Goal: Contribute content: Add original content to the website for others to see

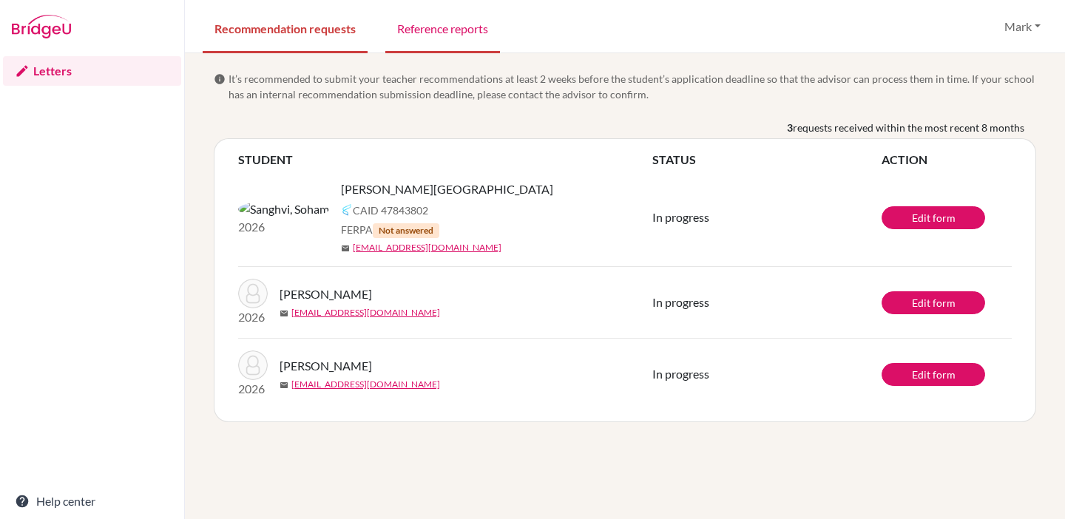
click at [456, 34] on link "Reference reports" at bounding box center [442, 27] width 115 height 51
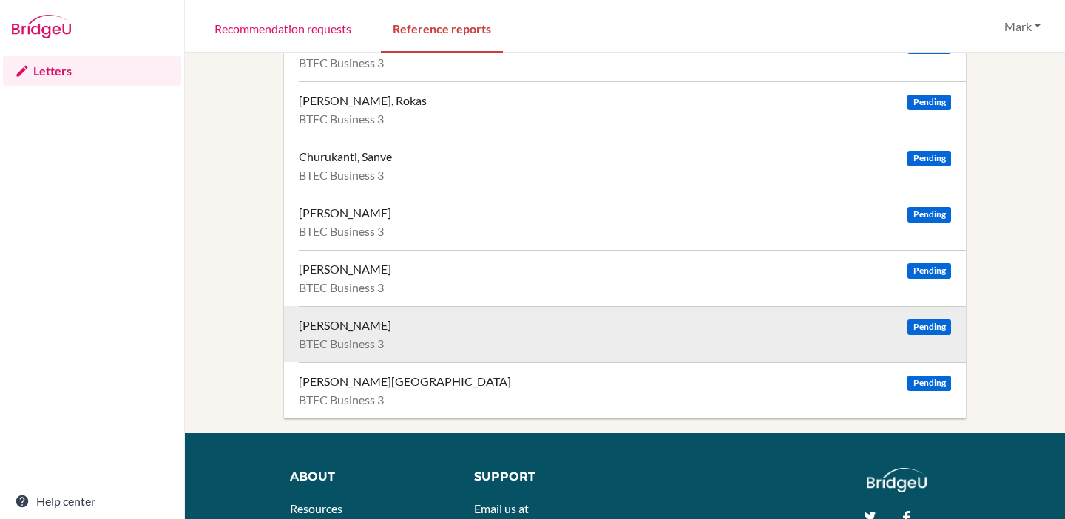
scroll to position [166, 0]
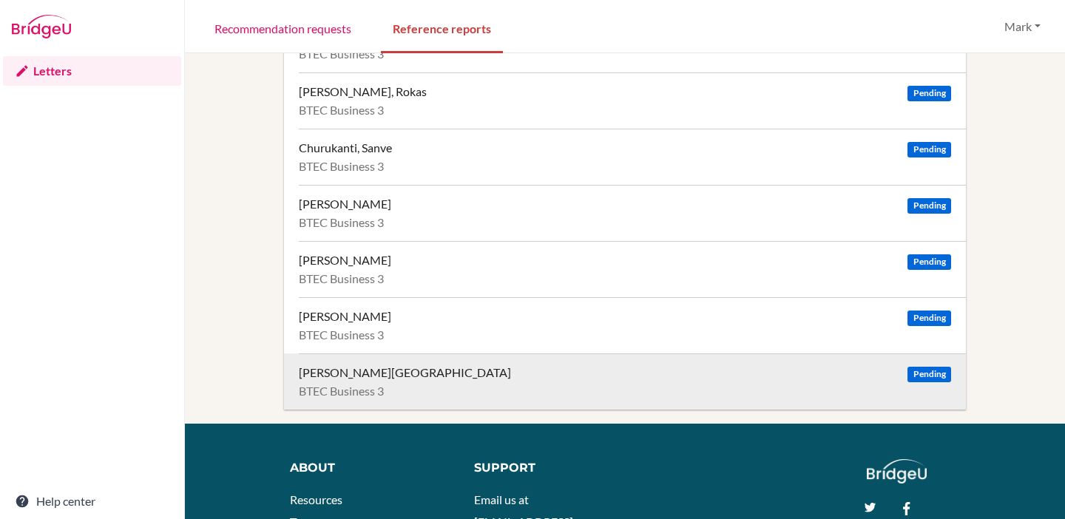
click at [368, 377] on div "Sanghvi, Soham" at bounding box center [405, 373] width 212 height 15
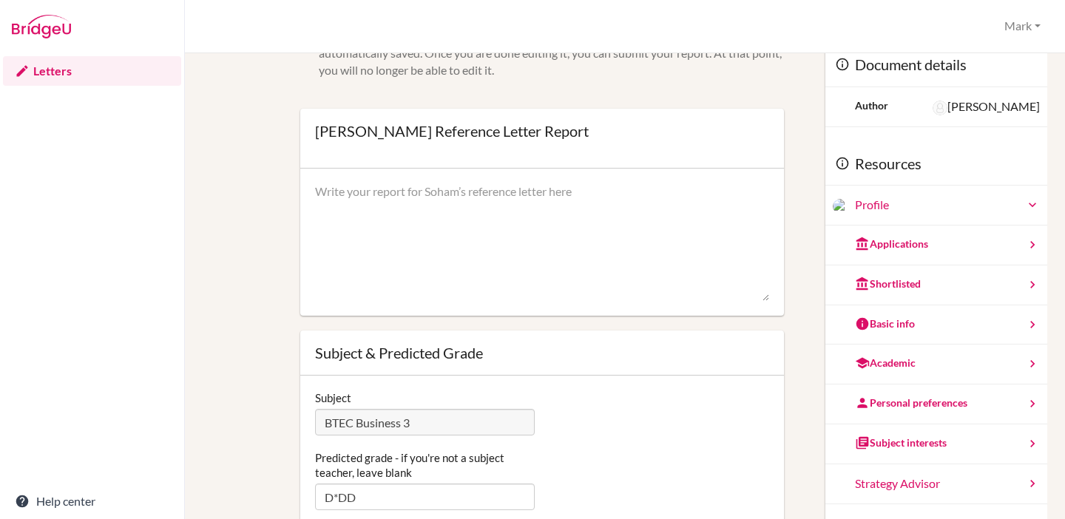
scroll to position [31, 0]
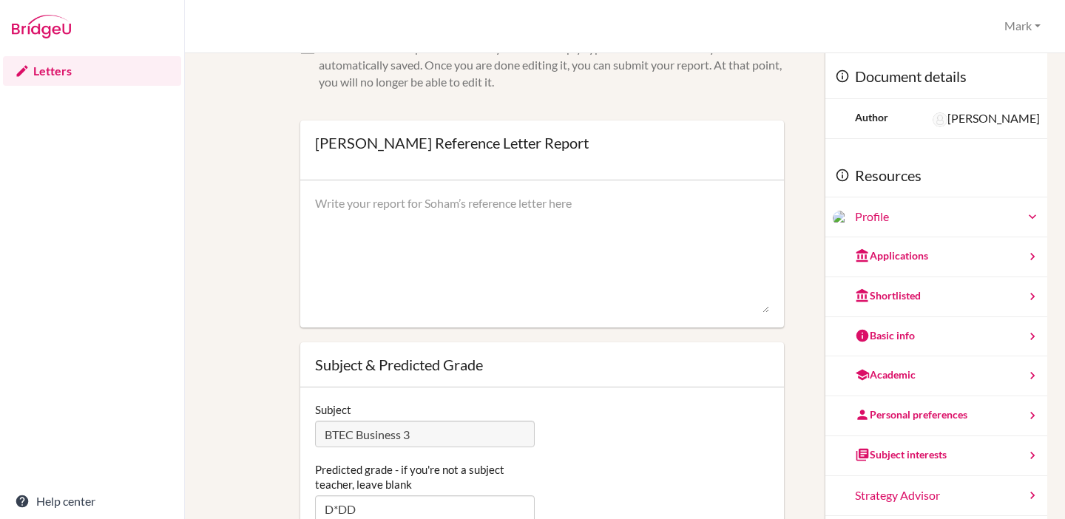
click at [481, 212] on textarea at bounding box center [542, 254] width 454 height 118
paste textarea "Dear admissions committee, It is with great enthusiasm that I recommend Soham S…"
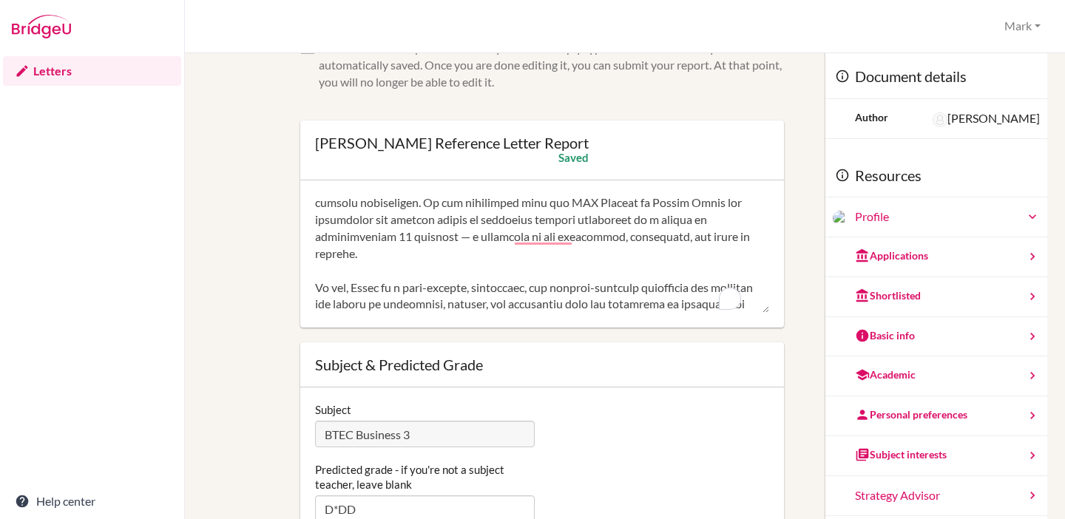
scroll to position [0, 0]
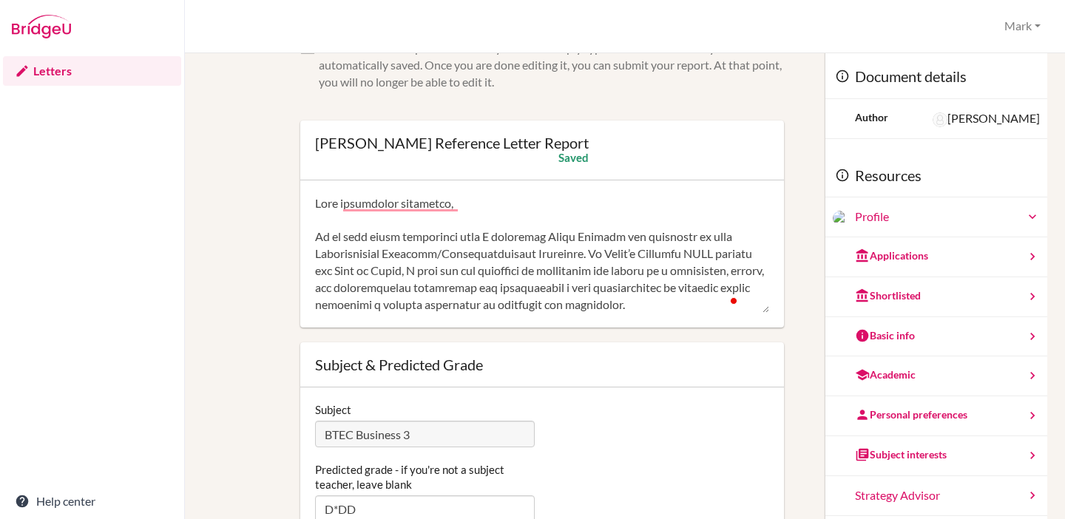
type textarea "Dear admissions committee, It is with great enthusiasm that I recommend Soham S…"
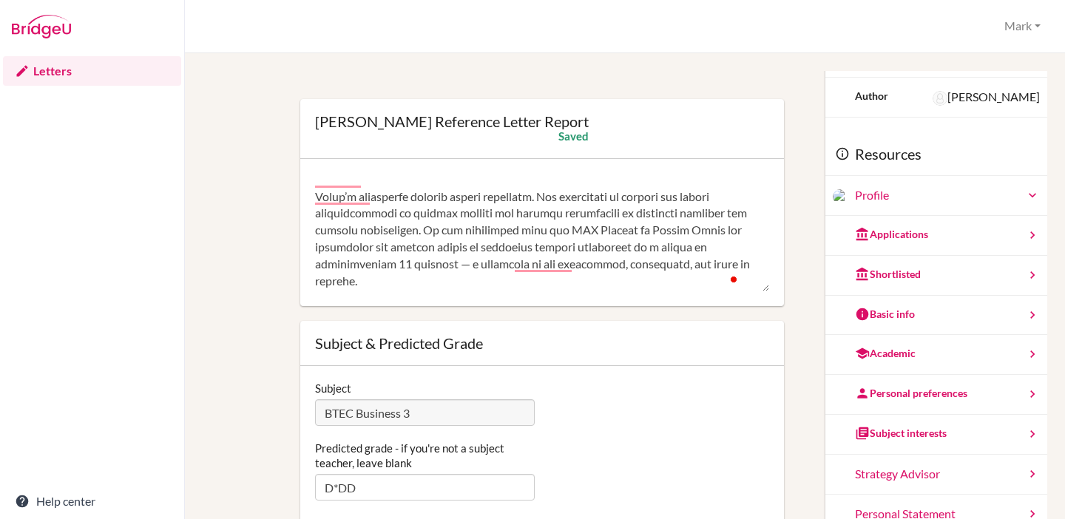
scroll to position [673, 0]
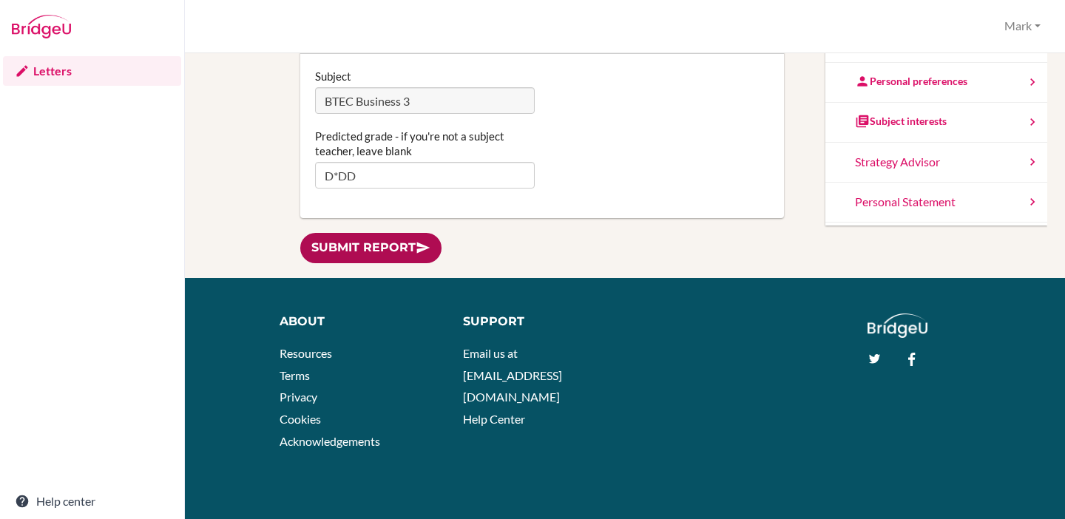
click at [408, 252] on link "Submit report" at bounding box center [370, 248] width 141 height 30
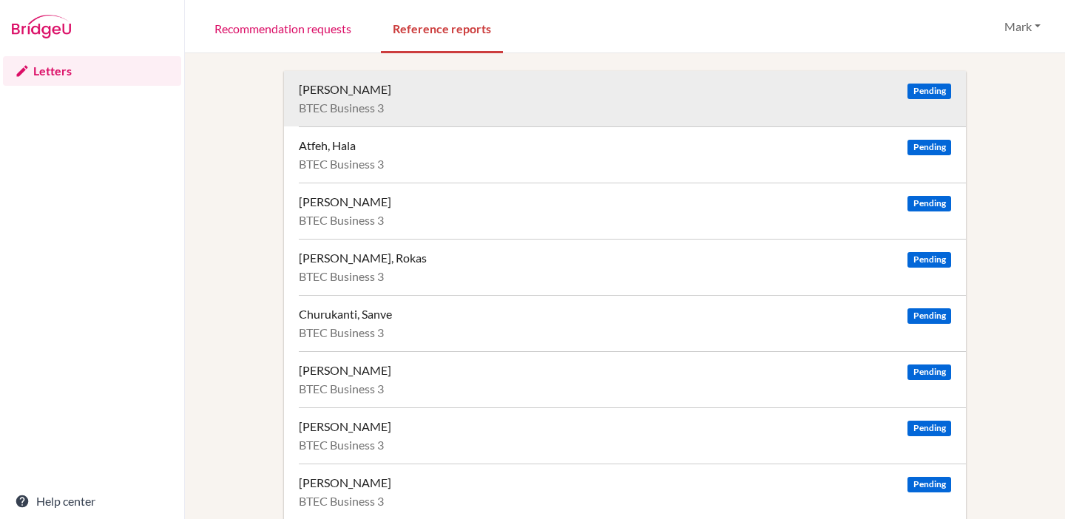
click at [364, 90] on div "Alsaffar, Zahraa" at bounding box center [345, 89] width 92 height 15
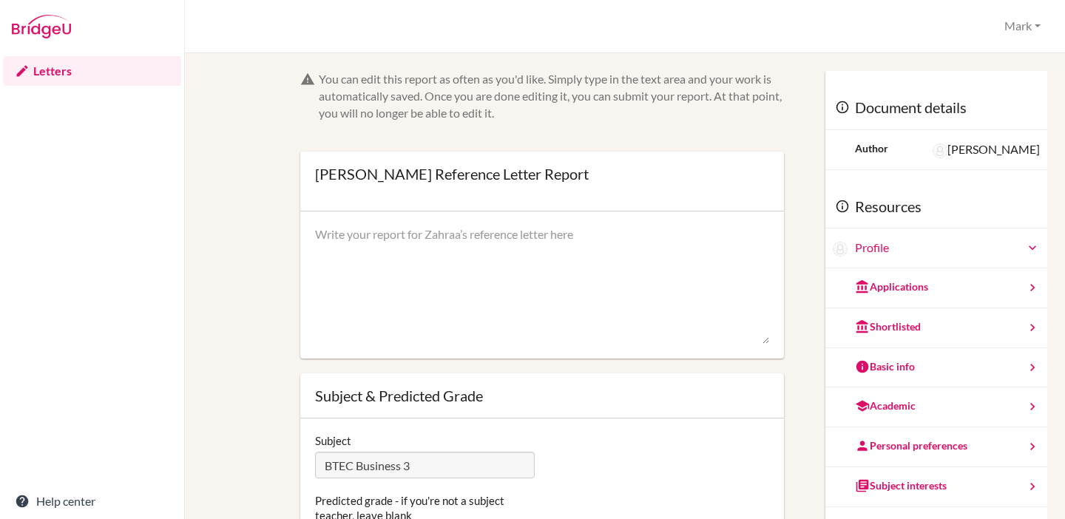
click at [374, 245] on textarea at bounding box center [542, 285] width 454 height 118
paste textarea "Lo Ipsu Do Sit Ametcon, Ad el se doeiusmo te incididun Utlabo [Etdolor] mag ali…"
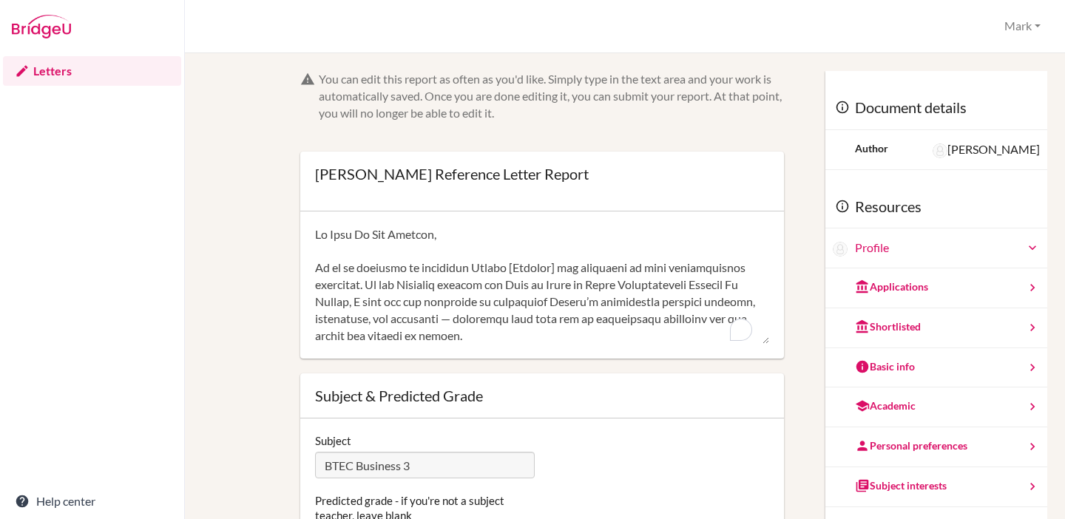
scroll to position [556, 0]
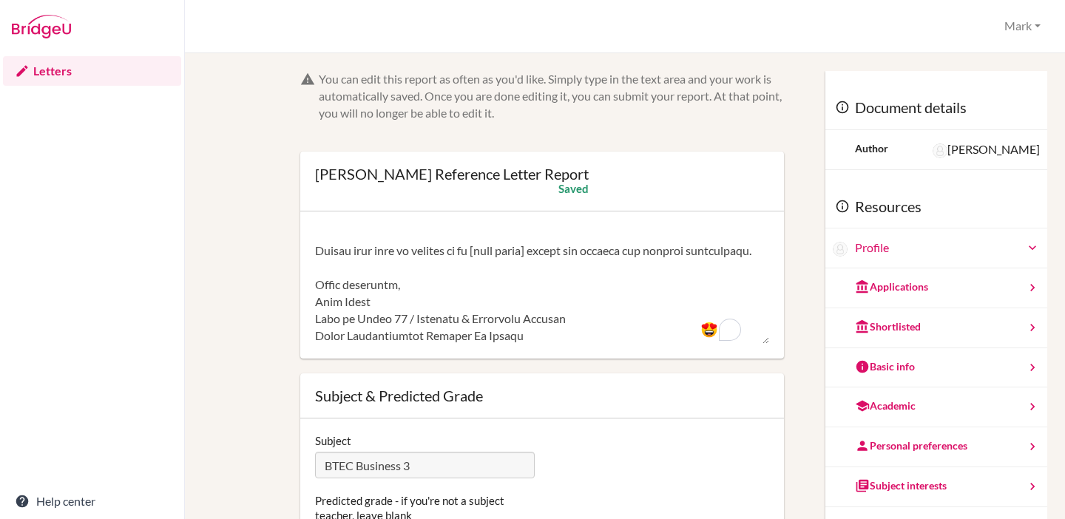
click at [544, 240] on textarea "To enrich screen reader interactions, please activate Accessibility in Grammarl…" at bounding box center [542, 285] width 454 height 118
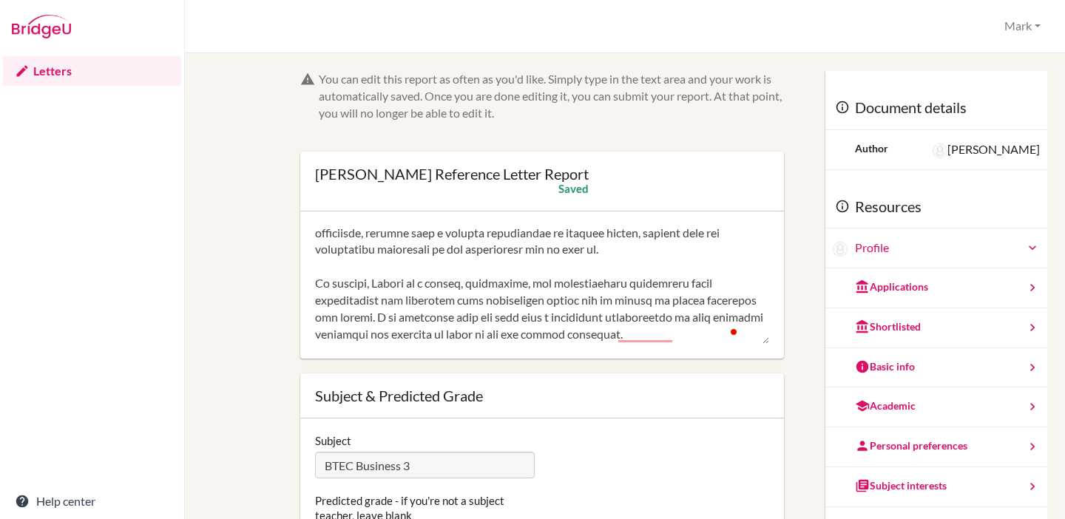
scroll to position [422, 0]
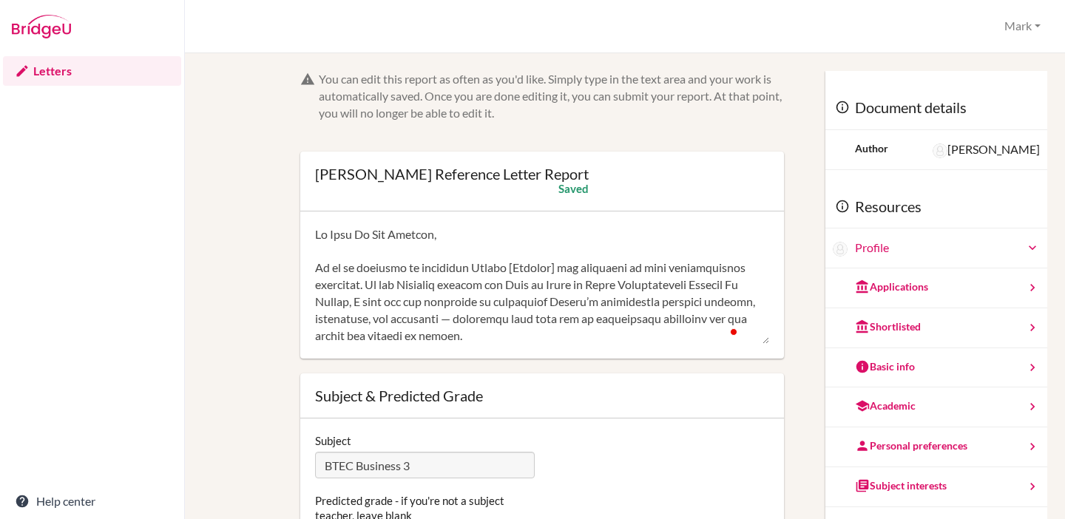
click at [570, 266] on textarea "To enrich screen reader interactions, please activate Accessibility in Grammarl…" at bounding box center [542, 285] width 454 height 118
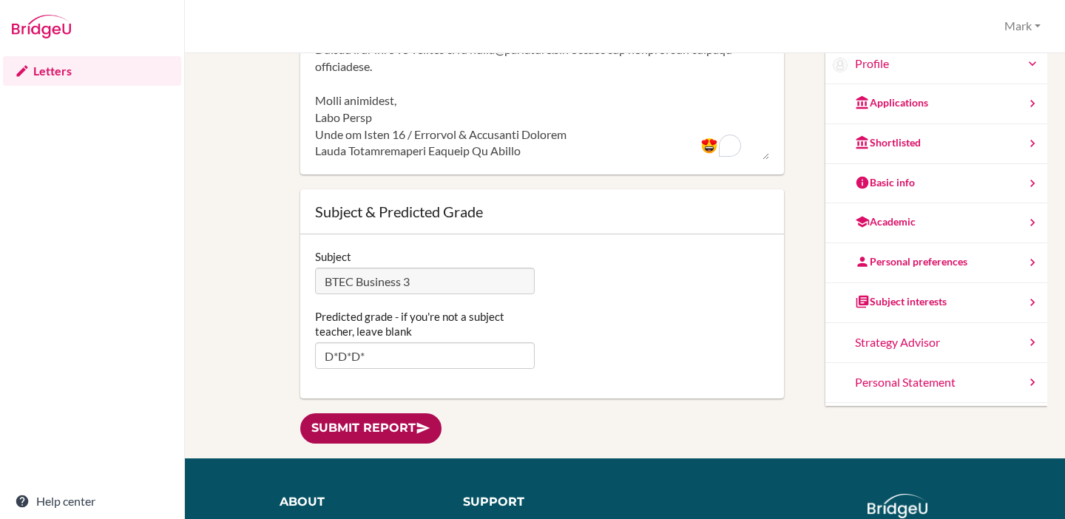
type textarea "To Whom It May Concern, It is my pleasure to recommend Zahraa Alsaffar for admi…"
click at [417, 421] on icon at bounding box center [423, 428] width 15 height 15
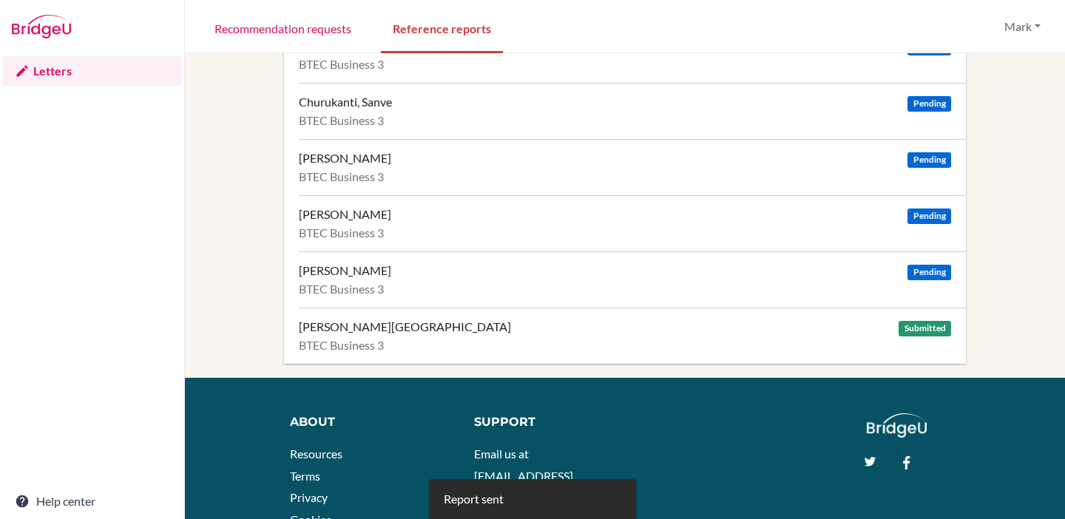
scroll to position [317, 0]
